Goal: Use online tool/utility

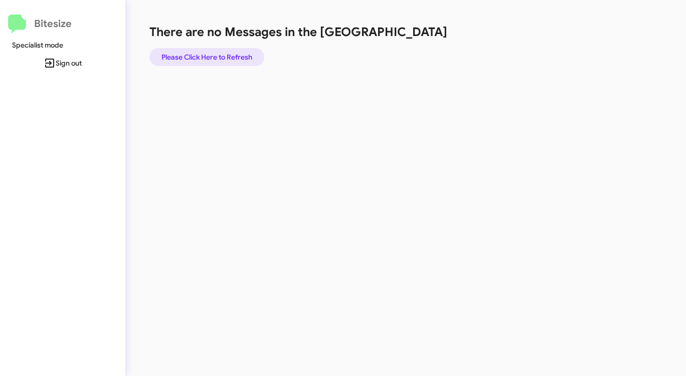
click at [217, 55] on span "Please Click Here to Refresh" at bounding box center [206, 57] width 91 height 18
